Goal: Information Seeking & Learning: Understand process/instructions

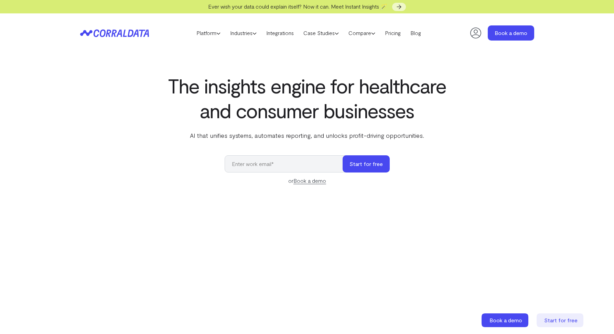
click at [194, 73] on section "The insights engine for healthcare and consumer businesses AI that unifies syst…" at bounding box center [307, 245] width 614 height 384
